Goal: Information Seeking & Learning: Learn about a topic

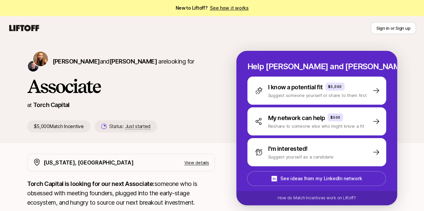
click at [240, 9] on link "See how it works" at bounding box center [229, 8] width 39 height 6
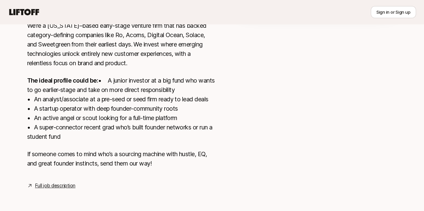
scroll to position [204, 0]
click at [58, 183] on div "[US_STATE], [GEOGRAPHIC_DATA] View details Torch Capital is looking for our nex…" at bounding box center [121, 74] width 188 height 230
click at [58, 184] on link "Full job description" at bounding box center [55, 186] width 40 height 8
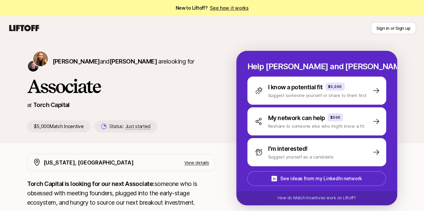
click at [224, 9] on link "See how it works" at bounding box center [229, 8] width 39 height 6
click at [14, 28] on icon at bounding box center [24, 28] width 30 height 6
click at [25, 25] on icon at bounding box center [24, 27] width 32 height 9
click at [217, 9] on link "See how it works" at bounding box center [229, 8] width 39 height 6
